Goal: Go to known website: Access a specific website the user already knows

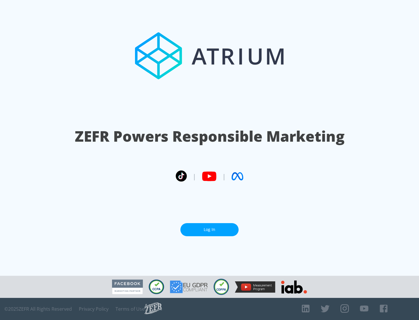
click at [210, 230] on link "Log In" at bounding box center [210, 229] width 58 height 13
